Goal: Use online tool/utility: Utilize a website feature to perform a specific function

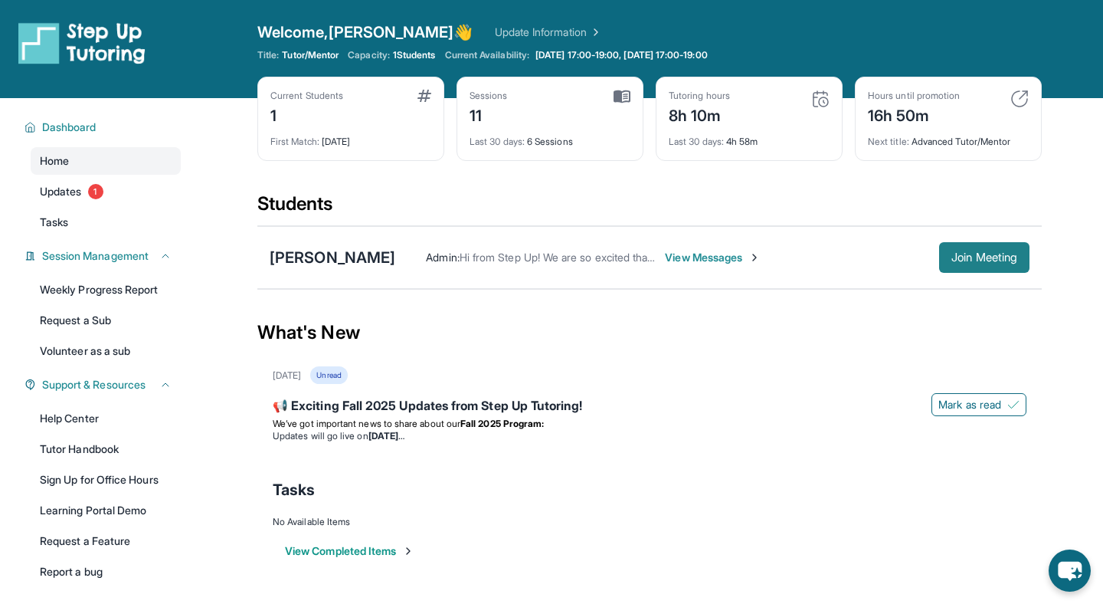
click at [959, 267] on button "Join Meeting" at bounding box center [984, 257] width 90 height 31
click at [987, 261] on span "Join Meeting" at bounding box center [985, 257] width 66 height 9
click at [1006, 259] on span "Join Meeting" at bounding box center [985, 257] width 66 height 9
